Goal: Check status: Check status

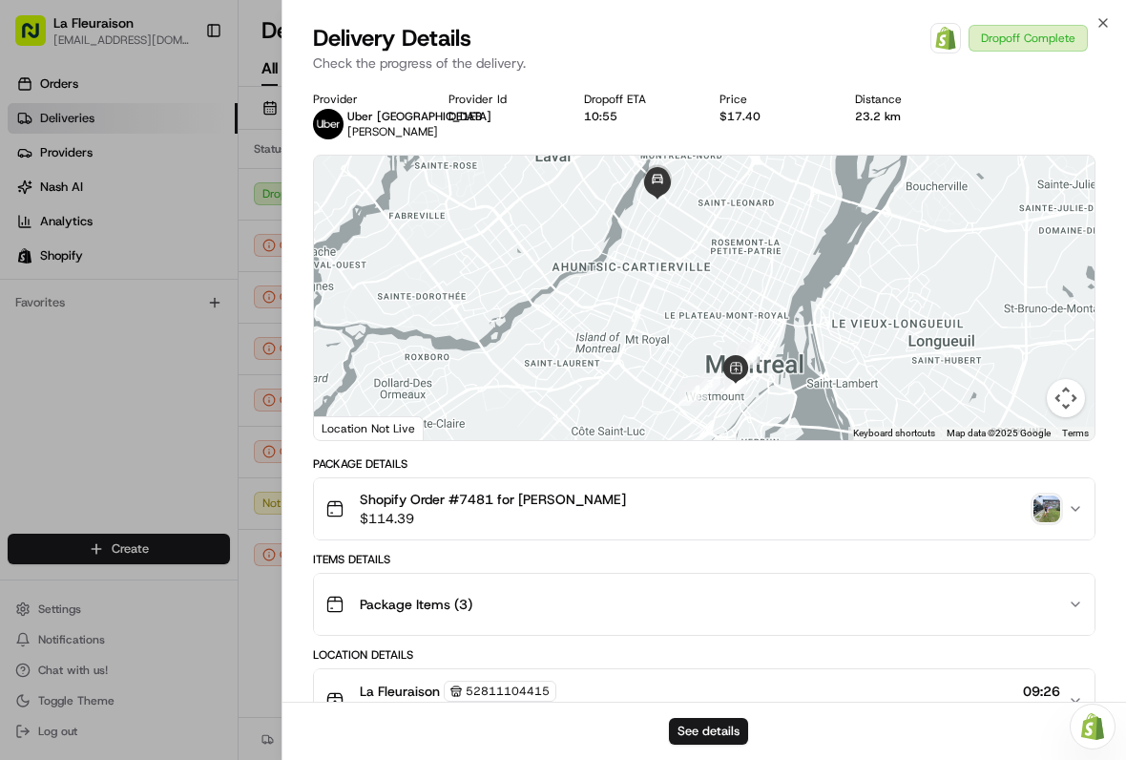
click at [1048, 508] on img "button" at bounding box center [1047, 508] width 27 height 27
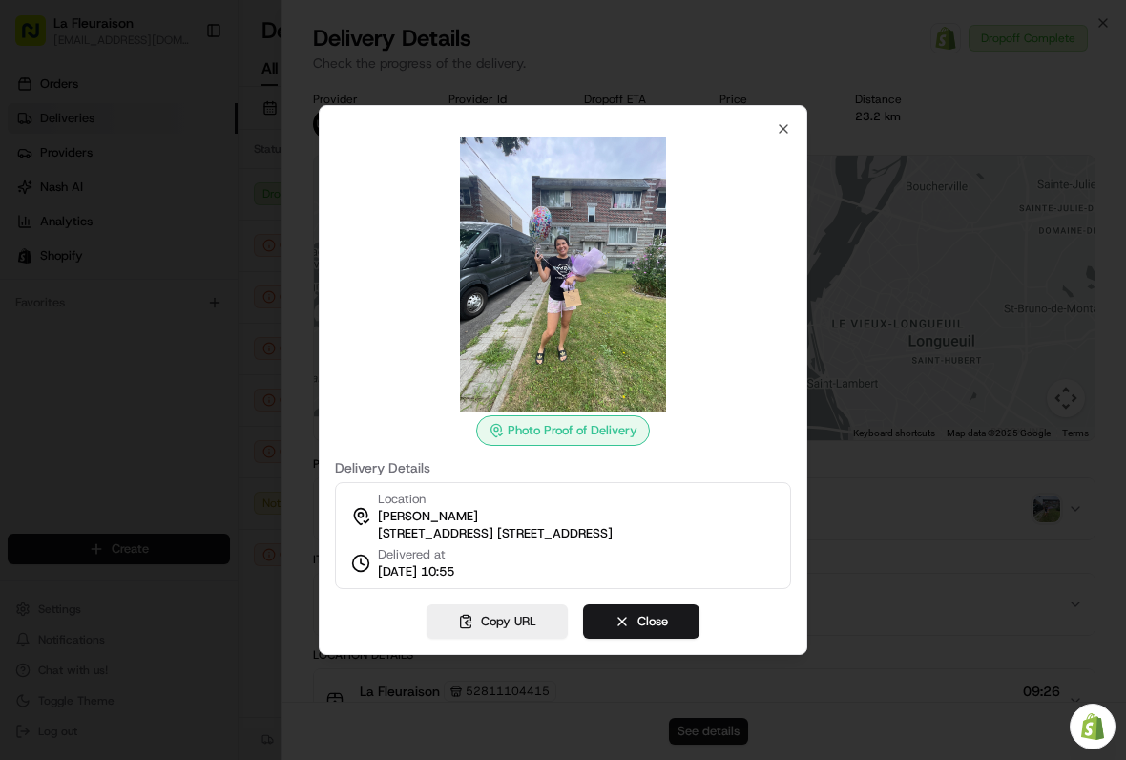
click at [58, 414] on div at bounding box center [563, 380] width 1126 height 760
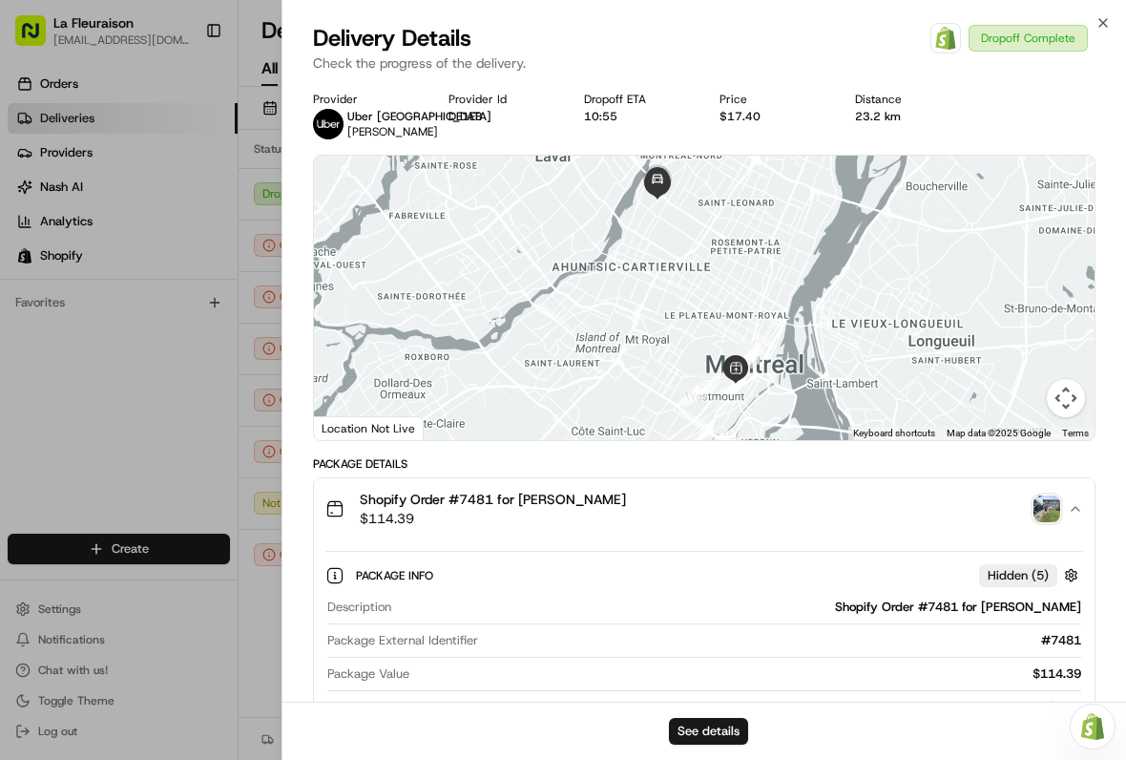
click at [106, 406] on div at bounding box center [563, 380] width 1126 height 760
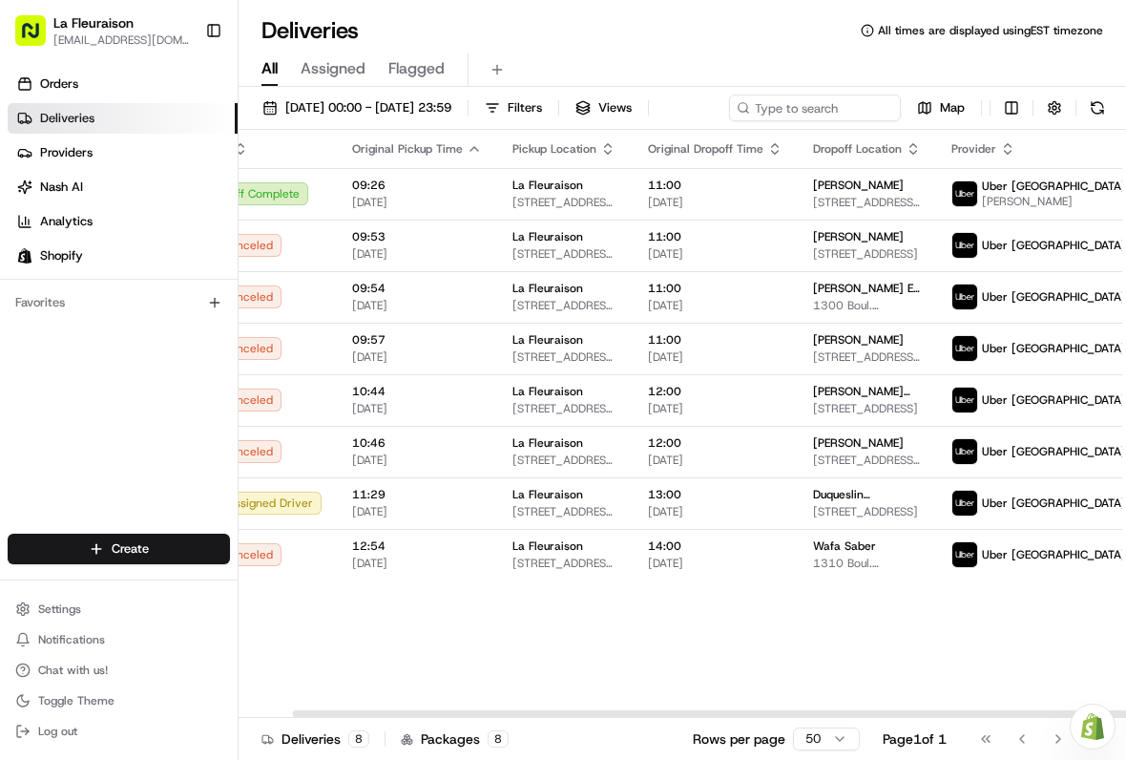
scroll to position [0, 56]
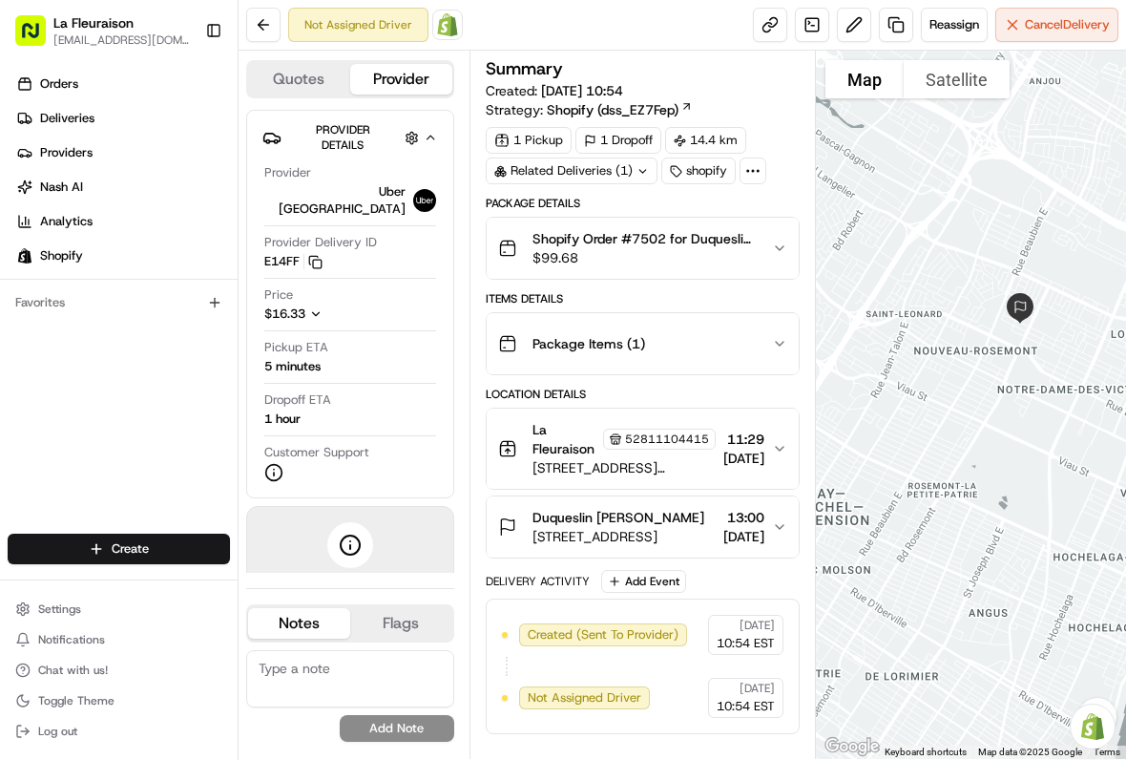
click at [117, 95] on link "Orders" at bounding box center [123, 84] width 230 height 31
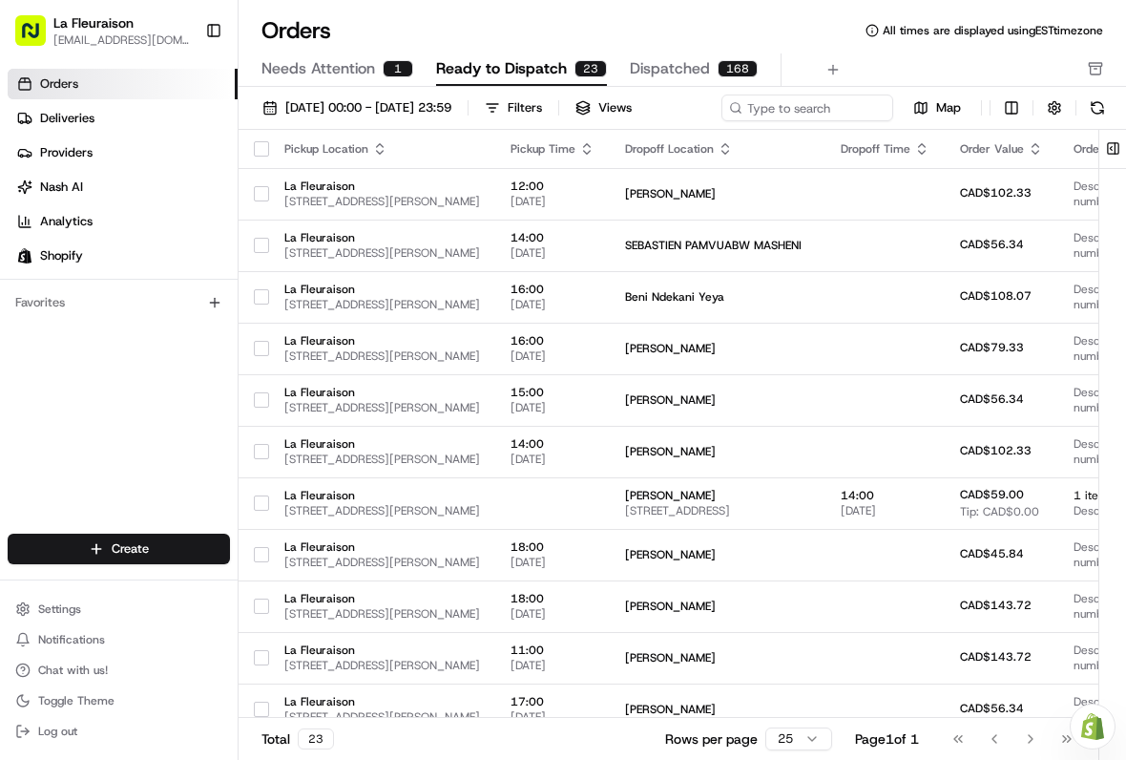
click at [168, 125] on link "Deliveries" at bounding box center [123, 118] width 230 height 31
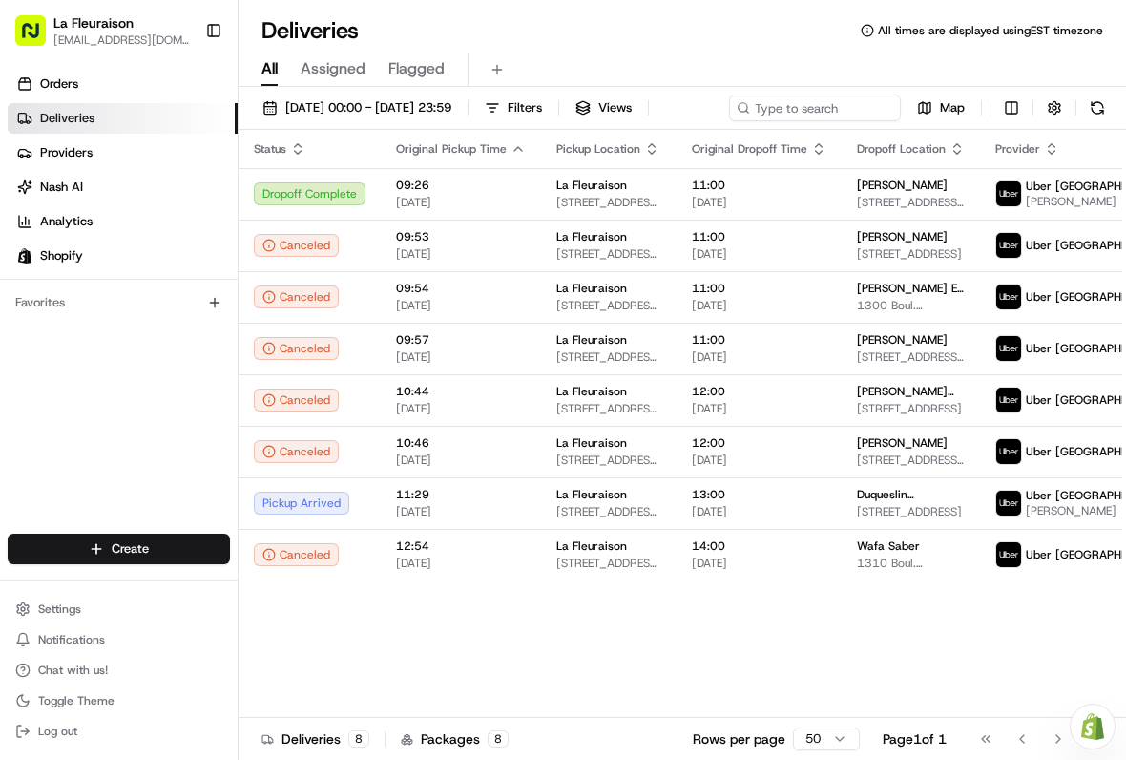
click at [906, 519] on span "[STREET_ADDRESS]" at bounding box center [911, 511] width 108 height 15
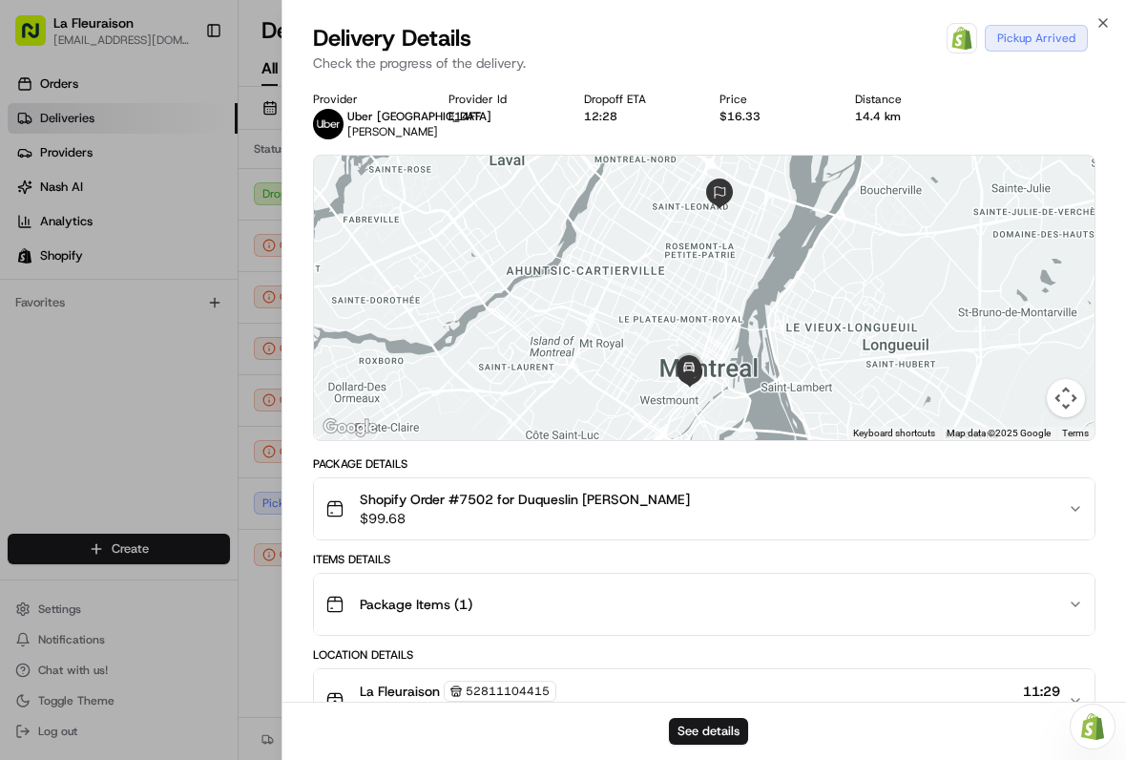
click at [128, 410] on div at bounding box center [563, 380] width 1126 height 760
